Goal: Task Accomplishment & Management: Use online tool/utility

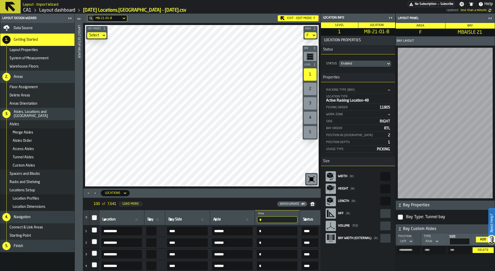
click at [54, 29] on div "Data Source" at bounding box center [43, 28] width 59 height 4
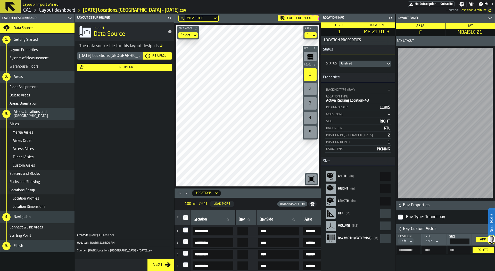
click at [160, 51] on div "2025-08-26 Locations.CA1 - 08.25.25.csv Re-Upload Re-Import" at bounding box center [124, 139] width 99 height 176
click at [160, 57] on div "Re-Upload" at bounding box center [160, 56] width 20 height 4
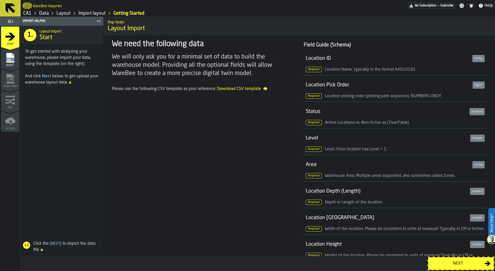
click at [445, 263] on div "Next" at bounding box center [458, 264] width 53 height 6
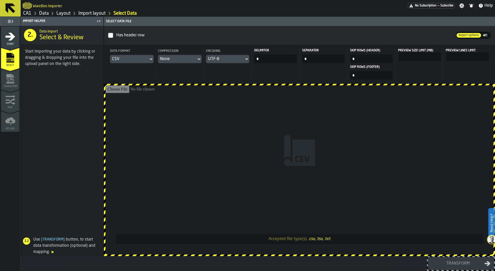
click at [281, 102] on input "Accepted file type(s): .csv, .tsv, .txt" at bounding box center [300, 169] width 388 height 169
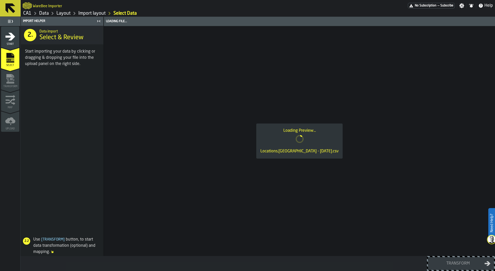
click at [311, 171] on div "Loading Preview... Locations.CA1 - 08.26.25.csv" at bounding box center [299, 141] width 391 height 230
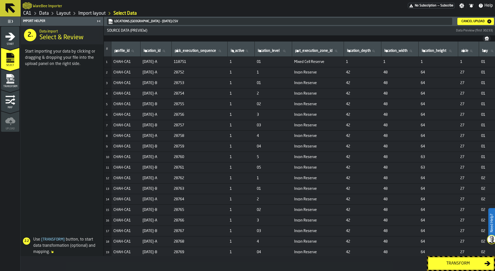
click at [452, 267] on button "Transform" at bounding box center [461, 263] width 66 height 13
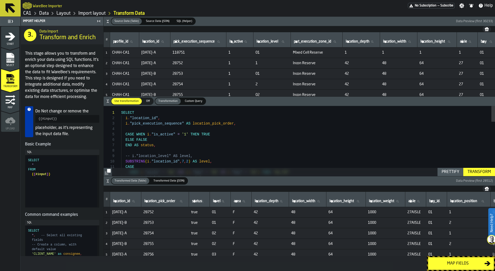
click at [490, 170] on div "Transform" at bounding box center [480, 172] width 28 height 6
click at [470, 261] on div "Map fields" at bounding box center [458, 264] width 53 height 6
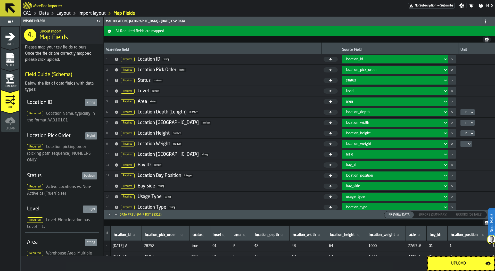
click at [470, 261] on div "Upload" at bounding box center [459, 264] width 54 height 6
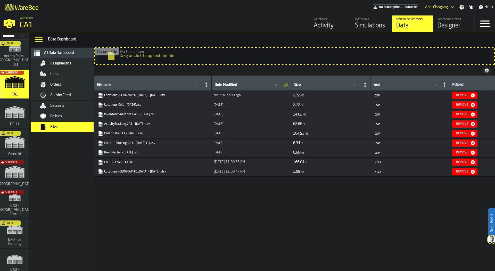
click at [137, 95] on link "Locations.CA1 - 08.26.25.csv" at bounding box center [152, 95] width 109 height 5
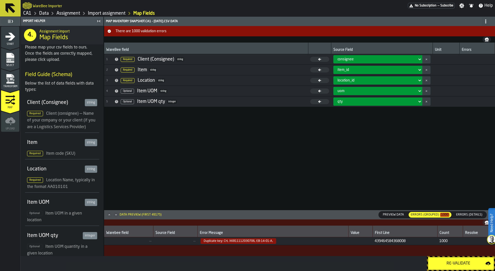
click at [29, 12] on link "CA1" at bounding box center [27, 14] width 8 height 6
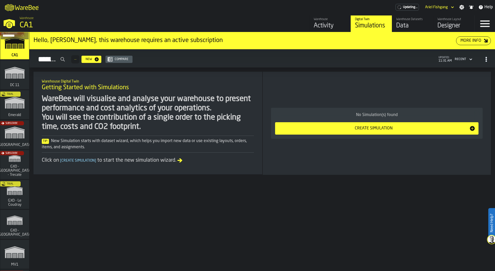
scroll to position [4, 0]
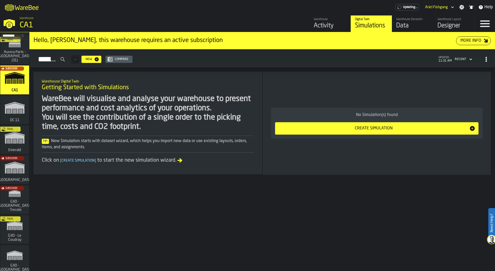
click at [22, 140] on div "Trial" at bounding box center [13, 141] width 29 height 30
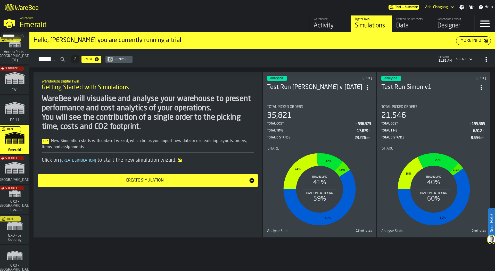
click at [402, 27] on div "Data" at bounding box center [413, 26] width 33 height 8
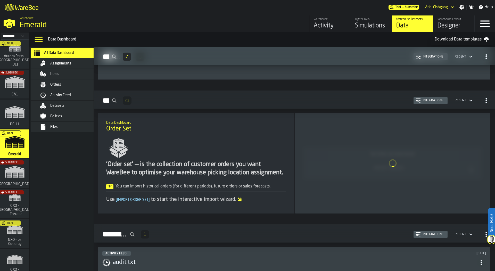
scroll to position [498, 0]
click at [56, 65] on span "Assignments" at bounding box center [60, 63] width 21 height 4
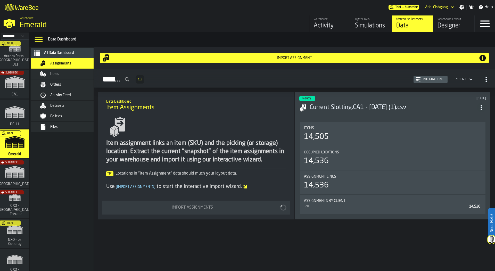
click at [77, 73] on div "Items" at bounding box center [75, 74] width 51 height 4
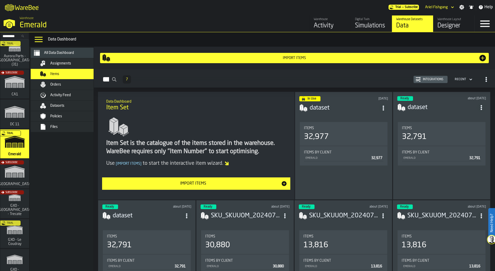
click at [75, 83] on div "Orders" at bounding box center [75, 85] width 51 height 4
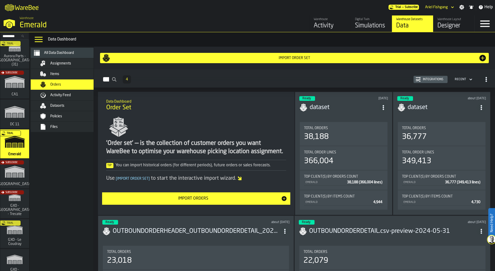
click at [71, 94] on div "Activity Feed" at bounding box center [75, 95] width 51 height 4
